Goal: Task Accomplishment & Management: Use online tool/utility

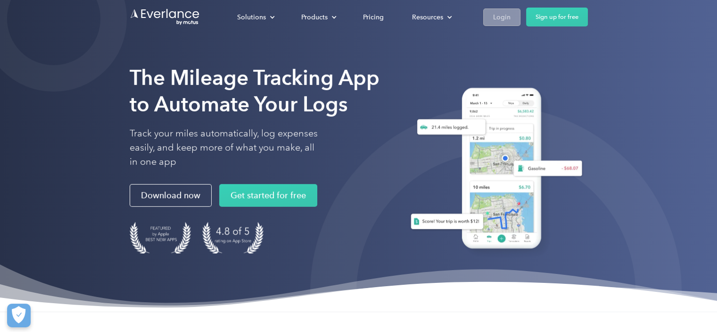
click at [494, 20] on div "Login" at bounding box center [501, 17] width 17 height 12
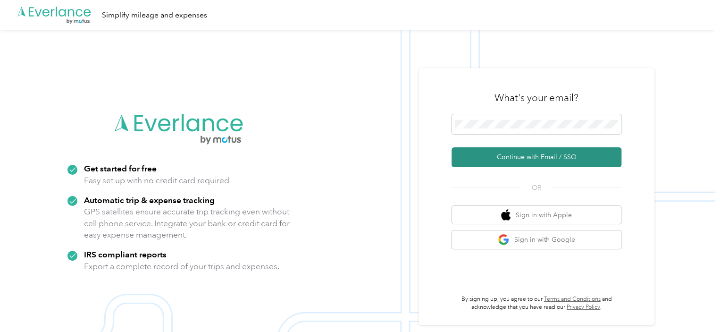
click at [521, 156] on button "Continue with Email / SSO" at bounding box center [536, 157] width 170 height 20
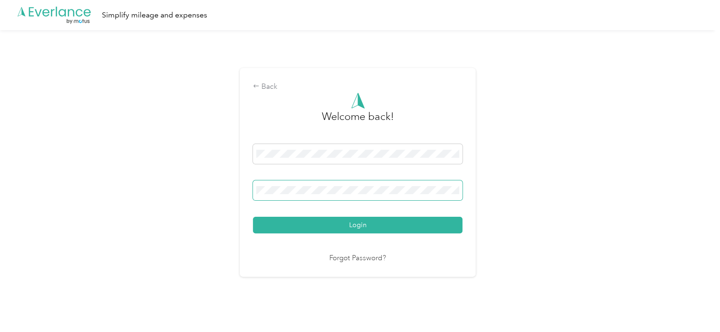
click at [253, 216] on button "Login" at bounding box center [357, 224] width 209 height 17
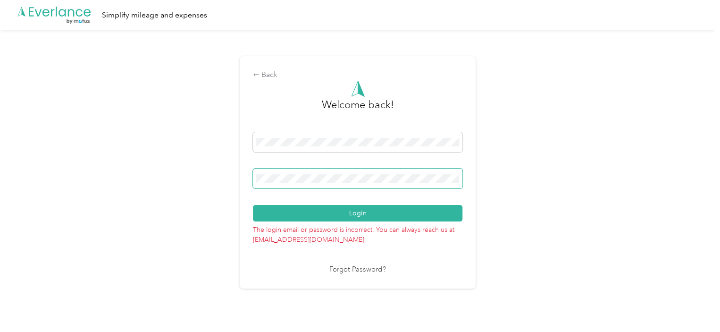
click at [253, 205] on button "Login" at bounding box center [357, 213] width 209 height 17
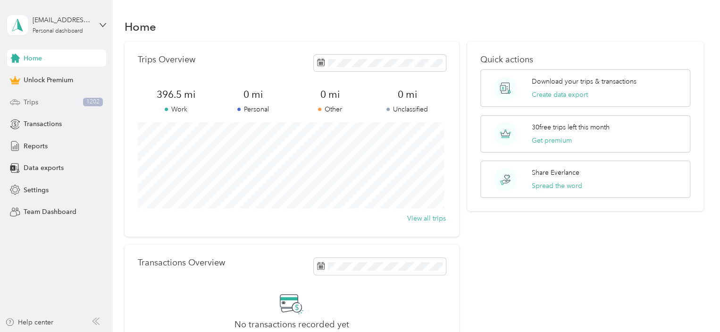
click at [39, 101] on div "Trips 1202" at bounding box center [56, 101] width 99 height 17
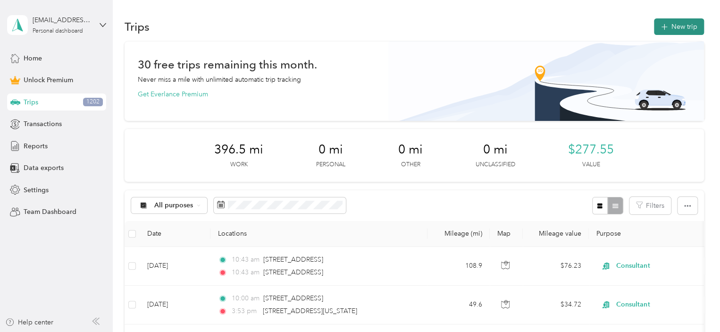
click at [663, 32] on button "New trip" at bounding box center [679, 26] width 50 height 17
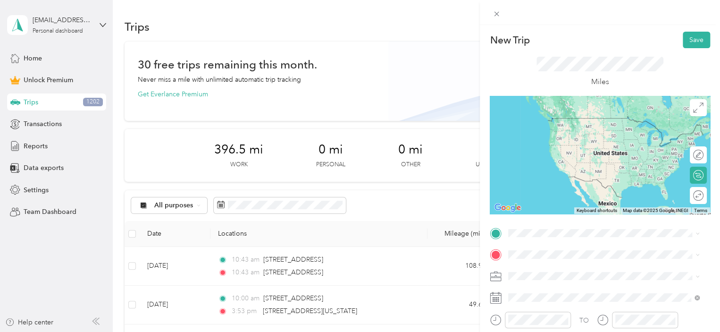
click at [560, 138] on span "1615 North 11th Street McAllen, Texas 78501, United States" at bounding box center [573, 134] width 94 height 8
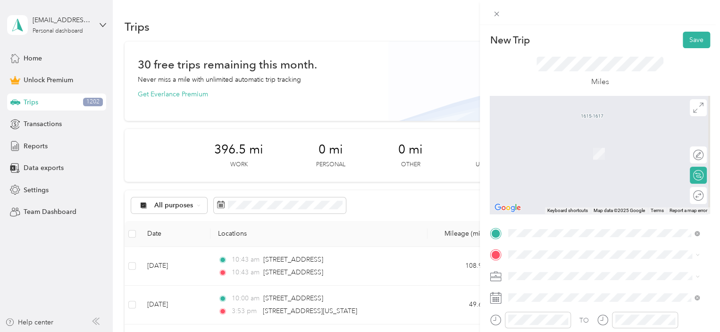
click at [567, 185] on li "77 Sunshine Strip Harlingen, Texas 78550, United States" at bounding box center [604, 175] width 198 height 19
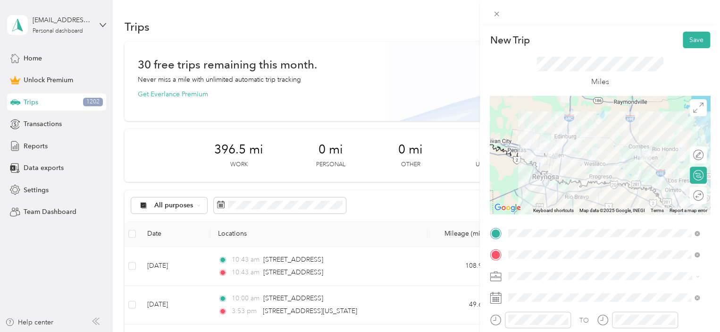
click at [536, 180] on li "Consultant" at bounding box center [604, 173] width 198 height 17
click at [532, 140] on div "Work" at bounding box center [603, 144] width 184 height 10
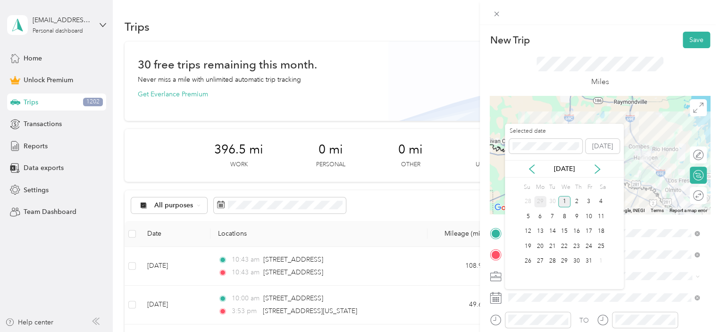
click at [540, 201] on div "29" at bounding box center [540, 202] width 12 height 12
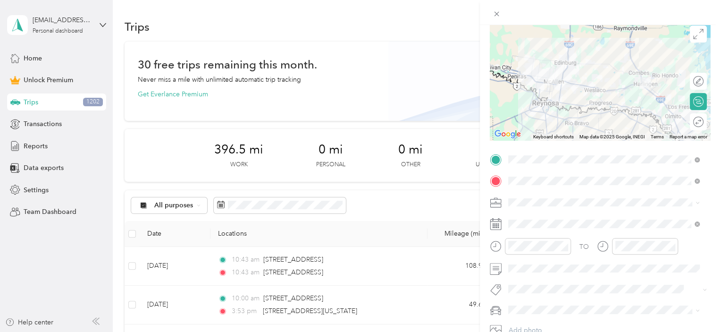
scroll to position [94, 0]
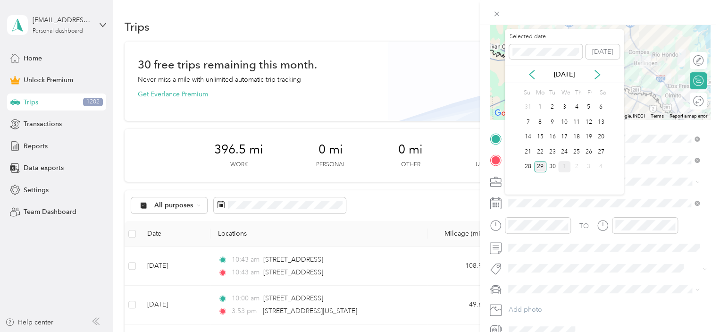
click at [541, 167] on div "29" at bounding box center [540, 167] width 12 height 12
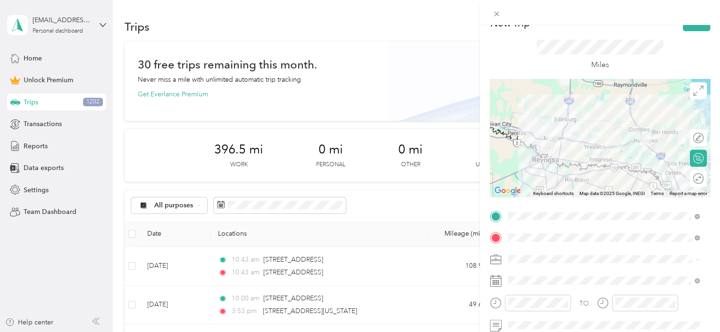
scroll to position [0, 0]
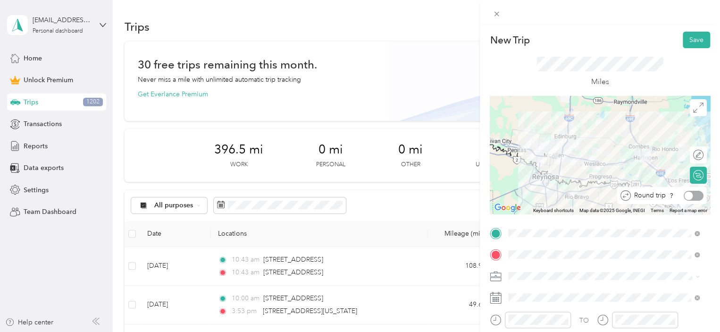
click at [684, 195] on div at bounding box center [688, 195] width 8 height 8
